Goal: Find specific page/section: Find specific page/section

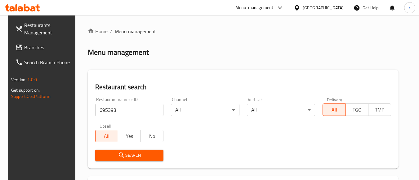
scroll to position [96, 0]
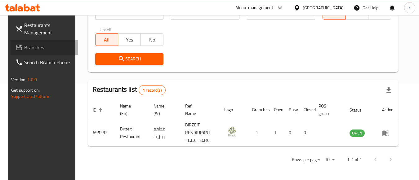
click at [24, 46] on span "Branches" at bounding box center [48, 47] width 49 height 7
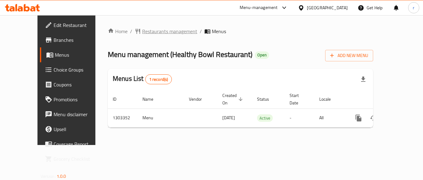
click at [144, 34] on span "Restaurants management" at bounding box center [169, 31] width 55 height 7
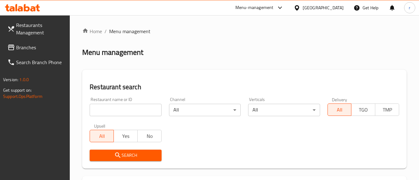
click at [121, 111] on input "search" at bounding box center [126, 110] width 72 height 12
paste input "702747"
type input "702747"
click at [113, 154] on span "Search" at bounding box center [126, 156] width 62 height 8
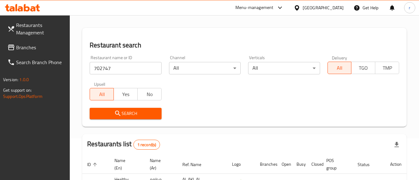
scroll to position [96, 0]
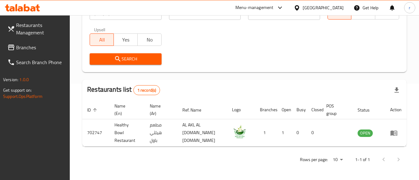
click at [38, 49] on span "Branches" at bounding box center [40, 47] width 49 height 7
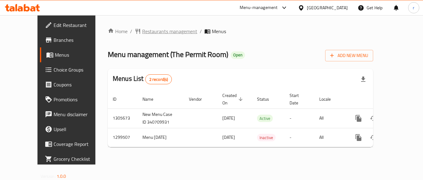
click at [148, 31] on span "Restaurants management" at bounding box center [169, 31] width 55 height 7
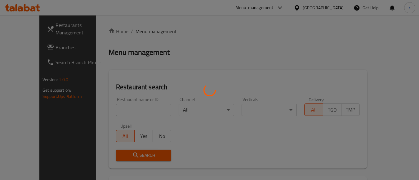
click at [117, 111] on div at bounding box center [209, 90] width 419 height 180
click at [117, 110] on div at bounding box center [209, 90] width 419 height 180
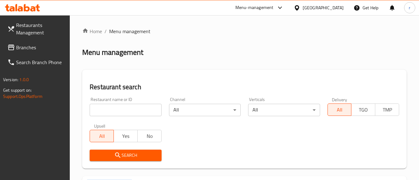
click at [117, 110] on input "search" at bounding box center [126, 110] width 72 height 12
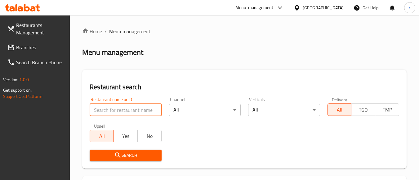
click at [117, 110] on input "search" at bounding box center [126, 110] width 72 height 12
paste input "701373"
type input "701373"
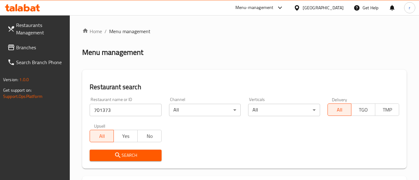
click at [111, 153] on span "Search" at bounding box center [126, 156] width 62 height 8
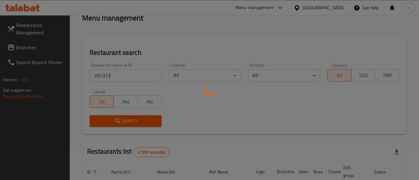
scroll to position [93, 0]
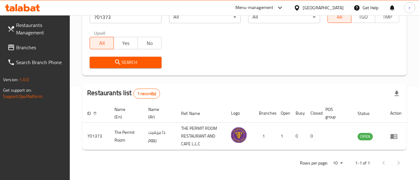
click at [333, 9] on div "United Arab Emirates" at bounding box center [322, 7] width 41 height 7
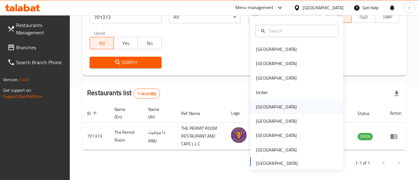
click at [262, 109] on div "[GEOGRAPHIC_DATA]" at bounding box center [276, 107] width 41 height 7
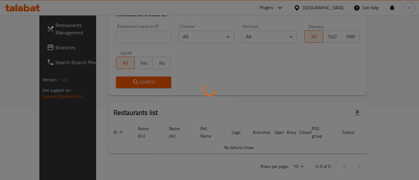
scroll to position [93, 0]
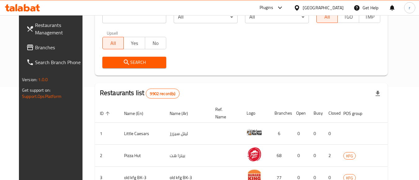
click at [35, 48] on span "Branches" at bounding box center [59, 47] width 49 height 7
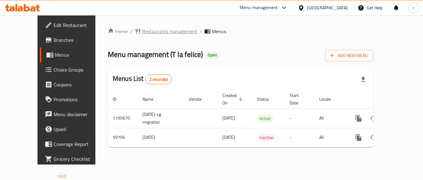
click at [149, 34] on span "Restaurants management" at bounding box center [169, 31] width 55 height 7
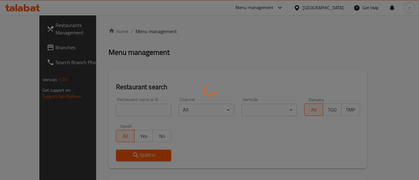
click at [115, 106] on div at bounding box center [209, 90] width 419 height 180
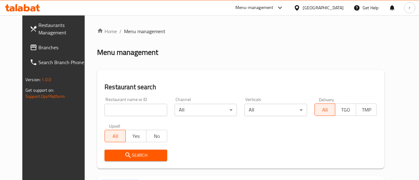
click at [114, 109] on input "search" at bounding box center [135, 110] width 62 height 12
paste input "28844"
type input "28844"
click at [111, 156] on span "Search" at bounding box center [135, 156] width 52 height 8
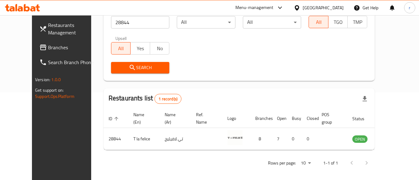
scroll to position [91, 0]
